Goal: Information Seeking & Learning: Learn about a topic

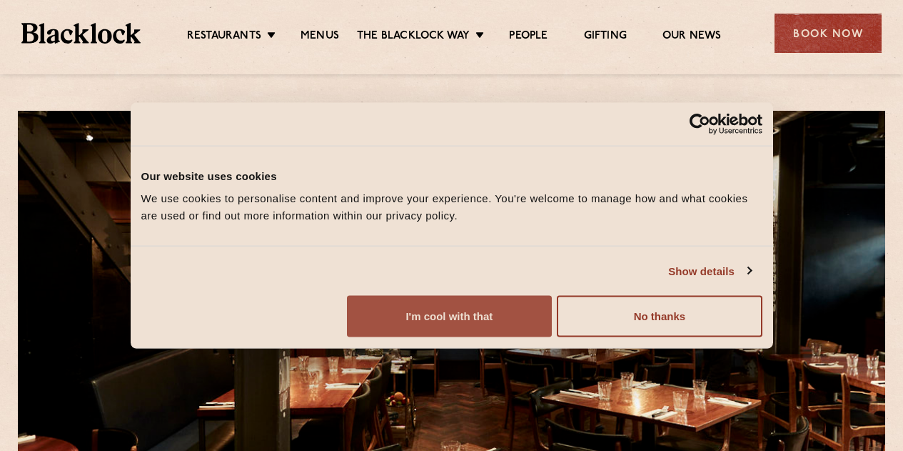
click at [552, 337] on button "I'm cool with that" at bounding box center [449, 316] width 205 height 41
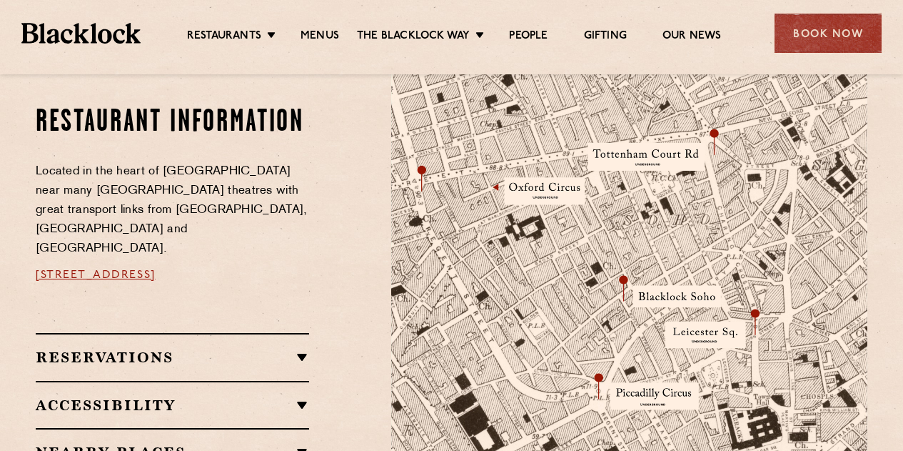
scroll to position [776, 0]
click at [313, 39] on link "Menus" at bounding box center [320, 37] width 39 height 16
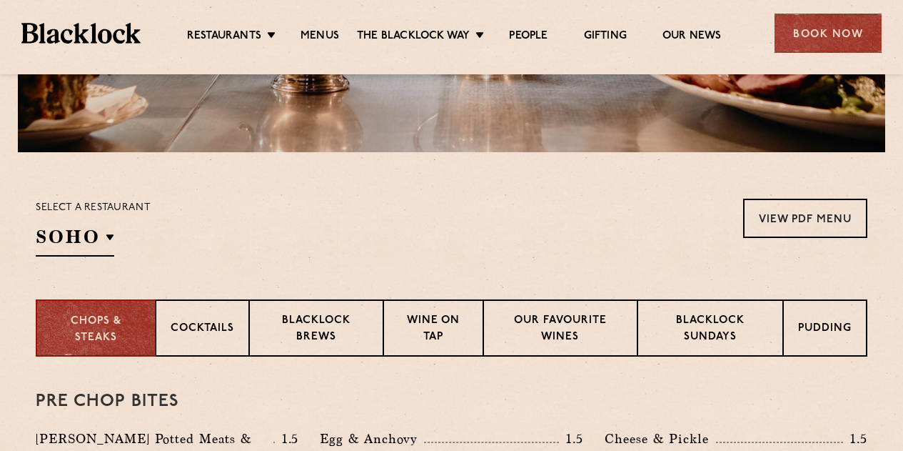
scroll to position [363, 0]
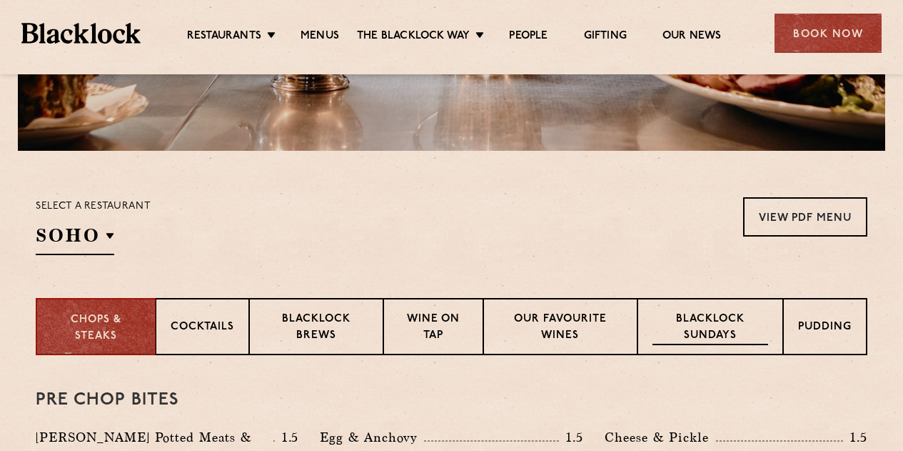
click at [746, 332] on p "Blacklock Sundays" at bounding box center [711, 328] width 116 height 34
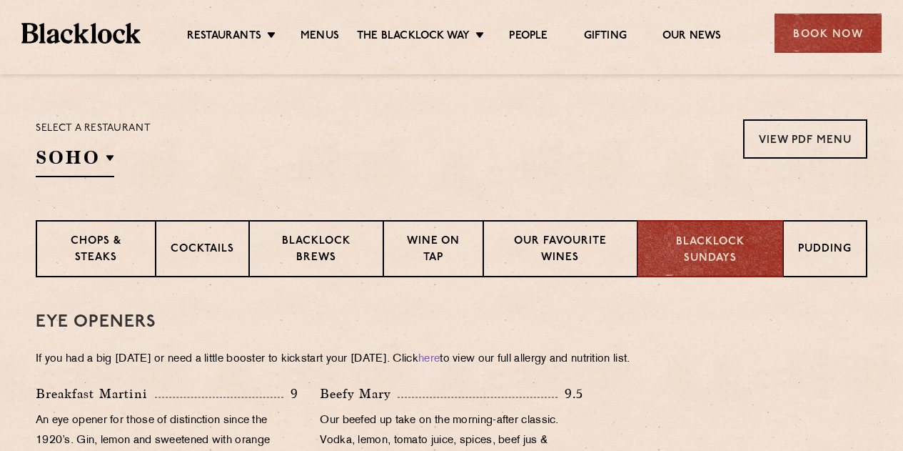
scroll to position [444, 0]
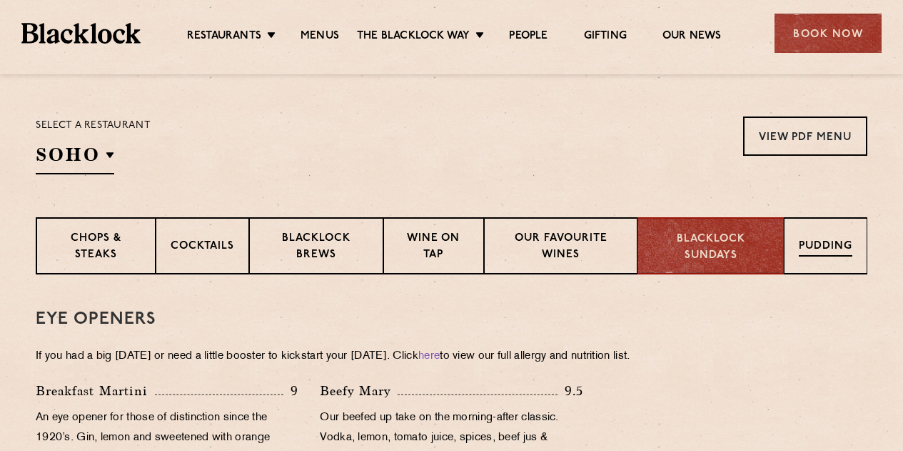
click at [841, 253] on p "Pudding" at bounding box center [826, 247] width 54 height 18
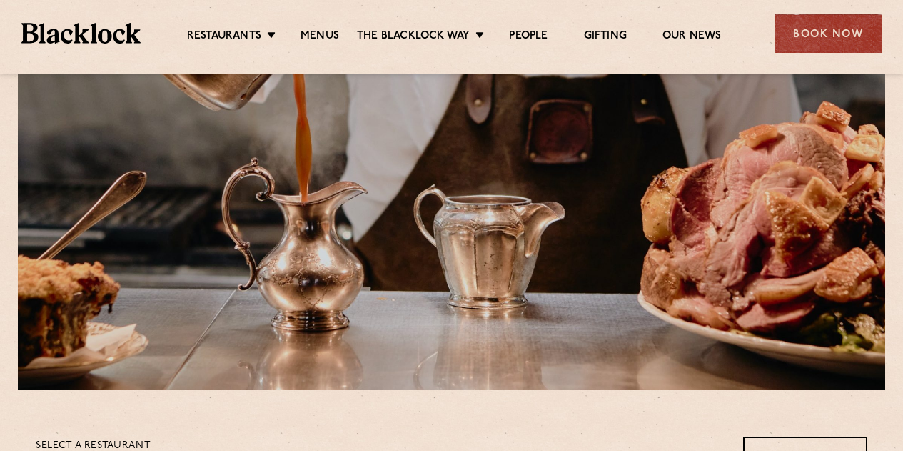
scroll to position [0, 0]
